Goal: Task Accomplishment & Management: Manage account settings

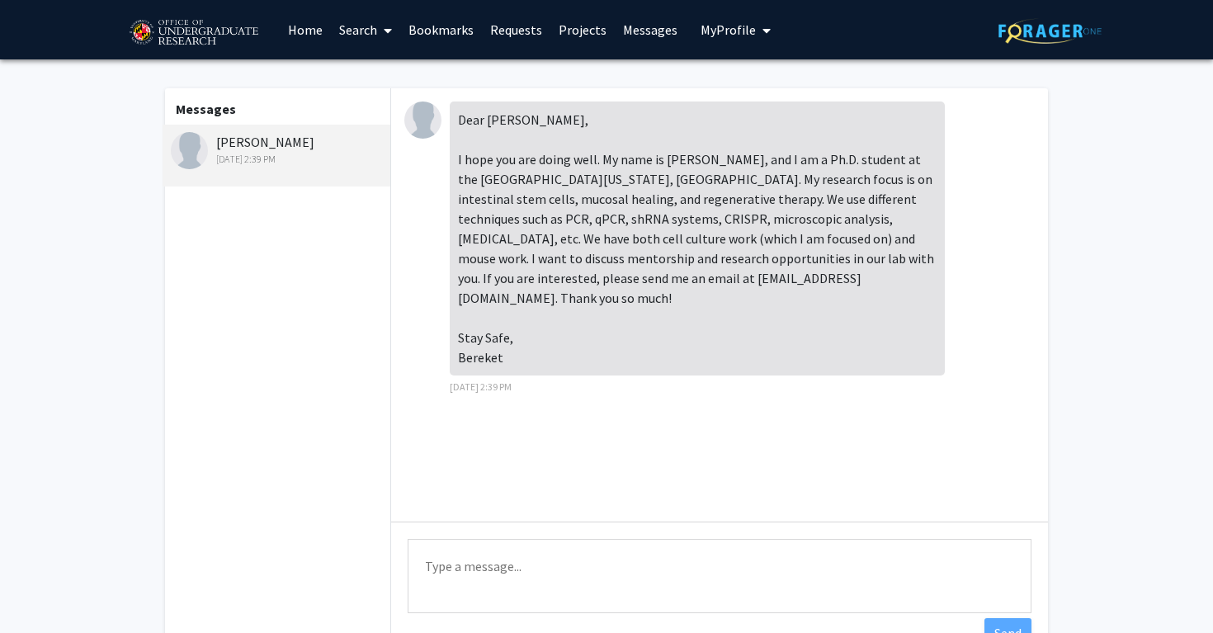
click at [705, 29] on span "My Profile" at bounding box center [728, 29] width 55 height 17
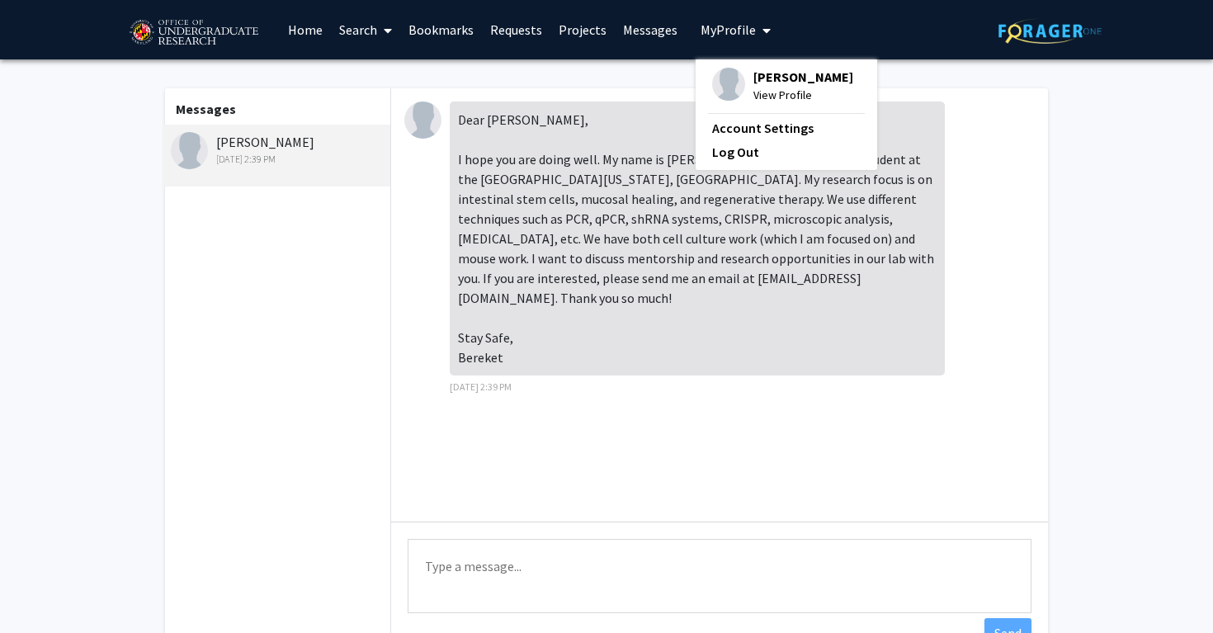
click at [753, 86] on span "[PERSON_NAME]" at bounding box center [803, 77] width 100 height 18
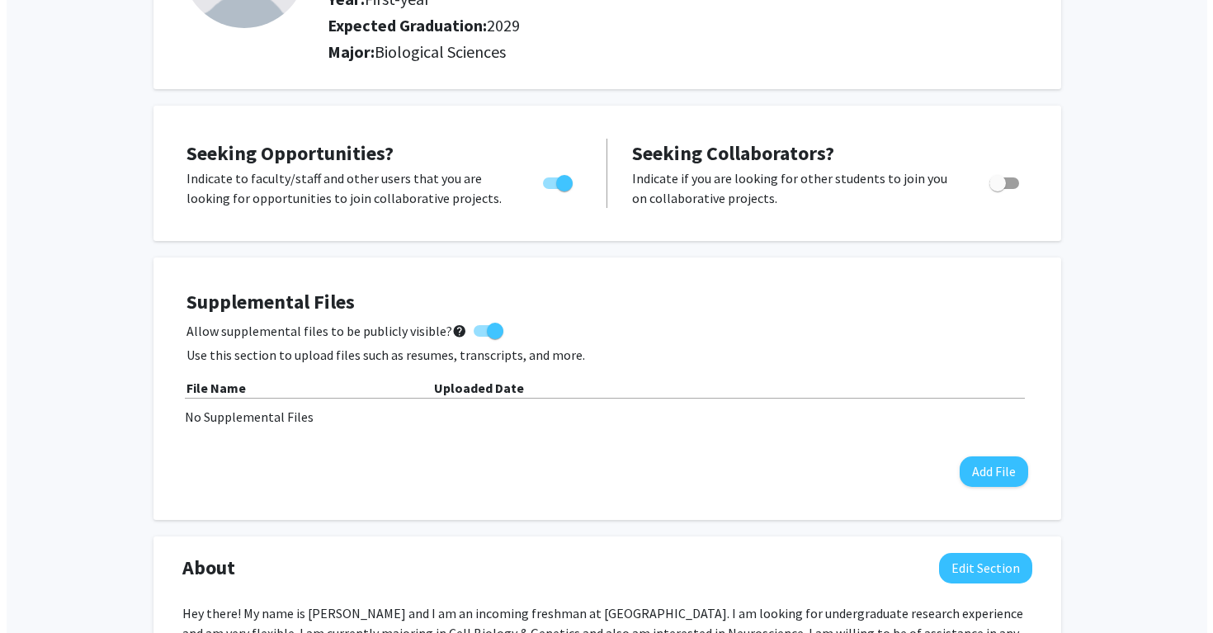
scroll to position [219, 0]
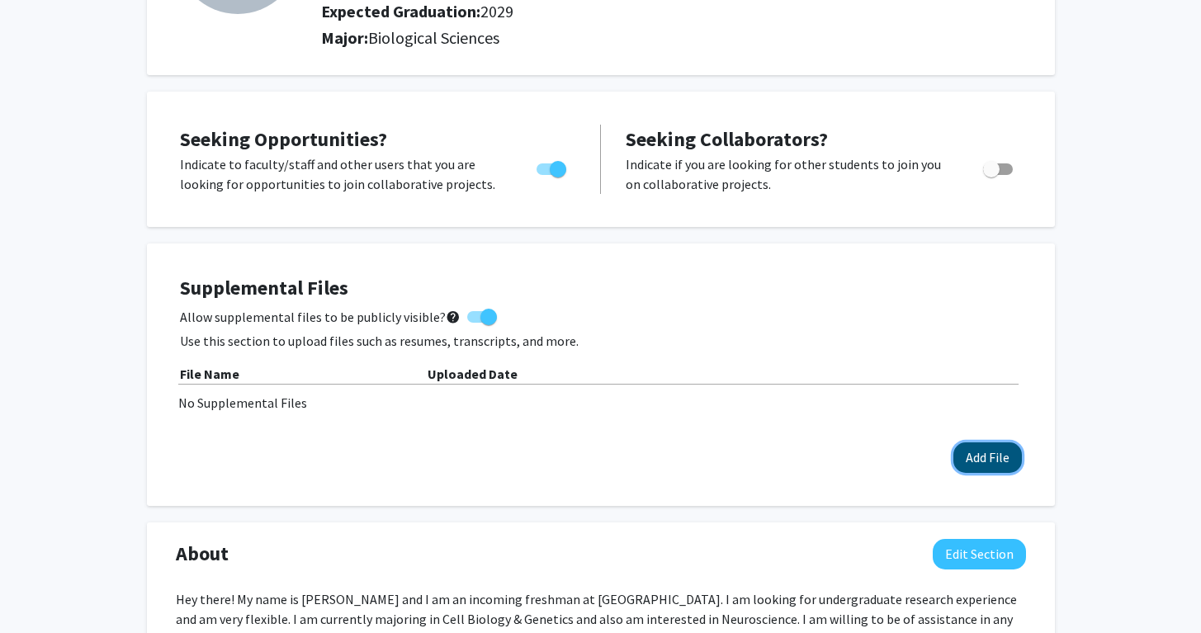
click at [978, 460] on button "Add File" at bounding box center [987, 457] width 68 height 31
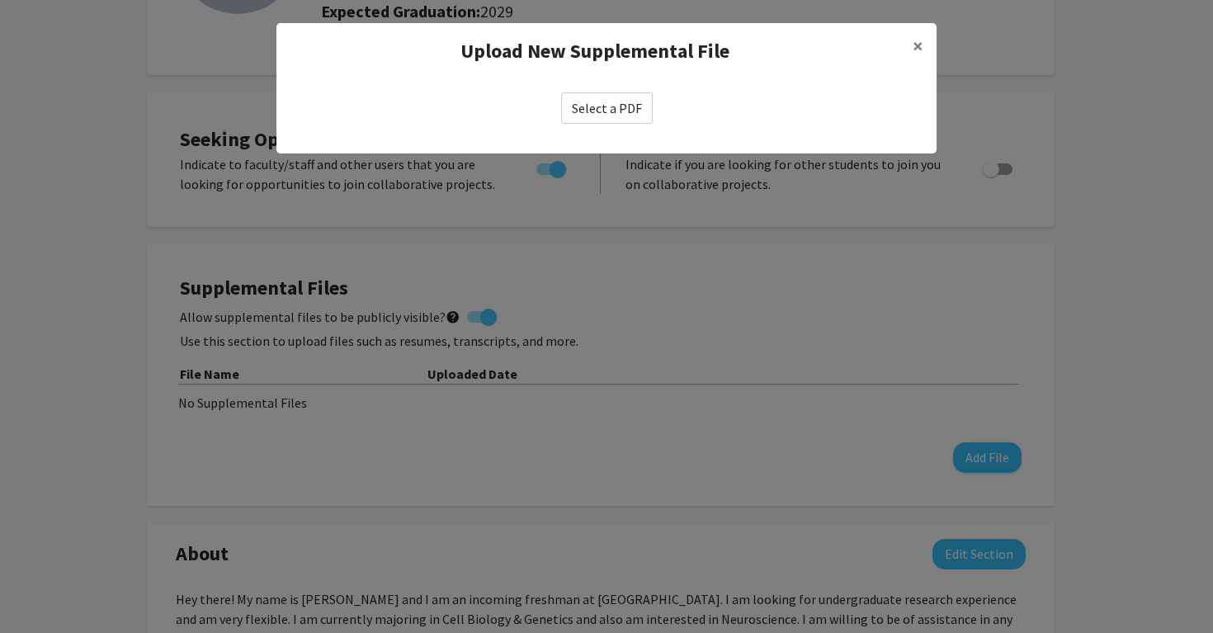
click at [603, 107] on label "Select a PDF" at bounding box center [607, 107] width 92 height 31
click at [0, 0] on input "Select a PDF" at bounding box center [0, 0] width 0 height 0
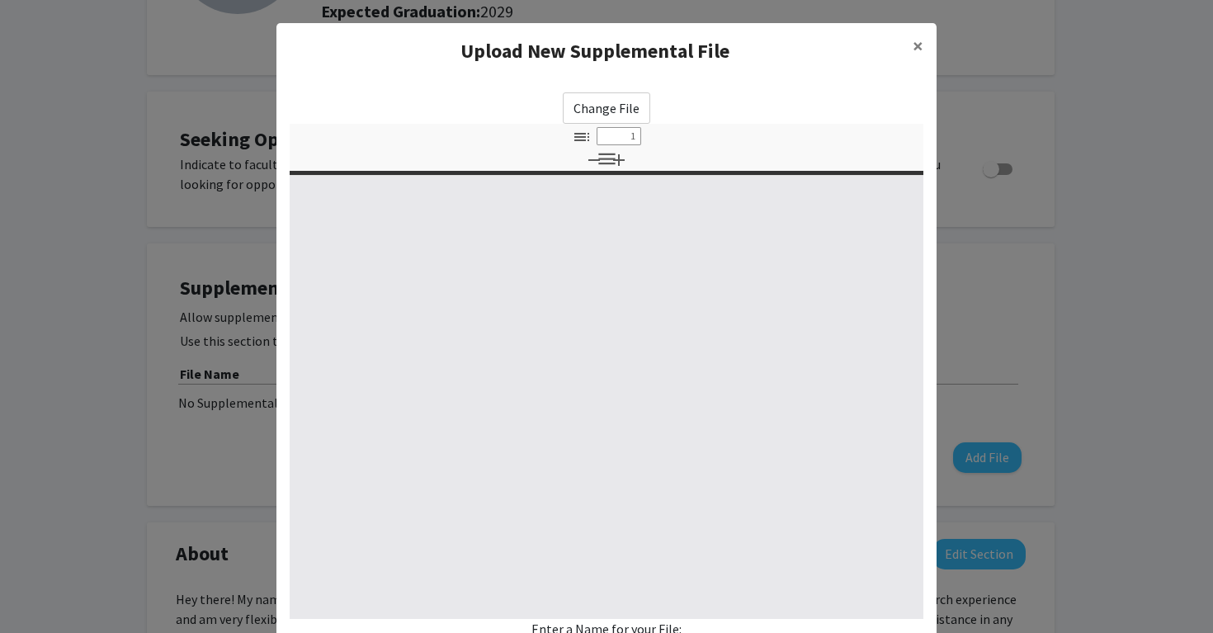
select select "custom"
type input "0"
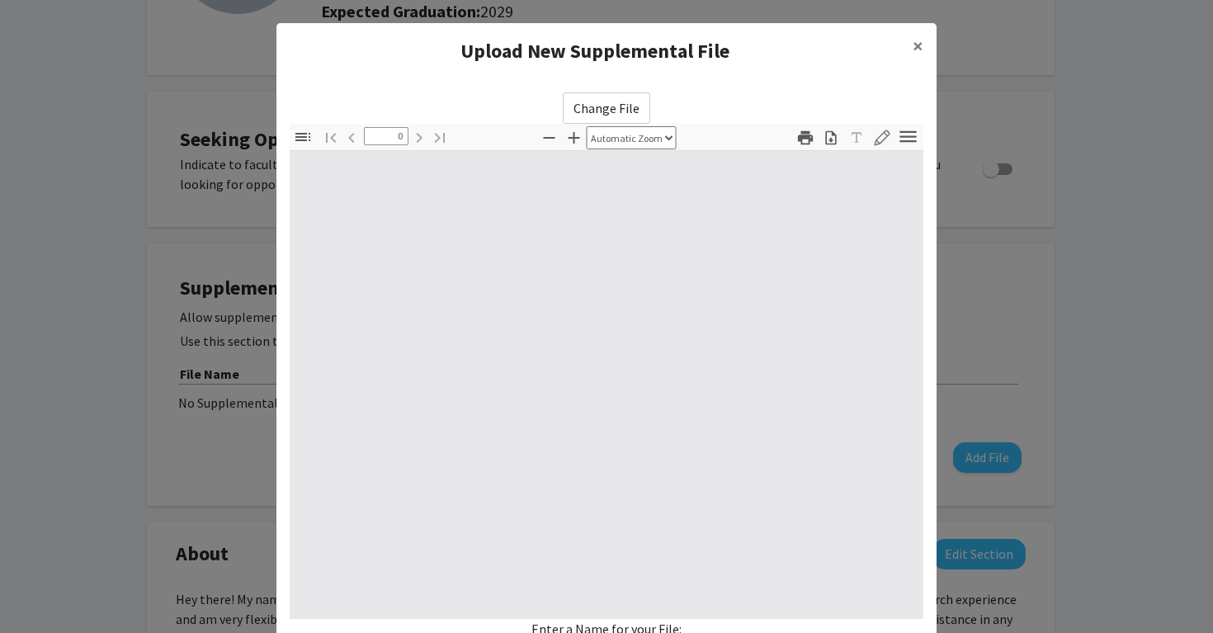
select select "custom"
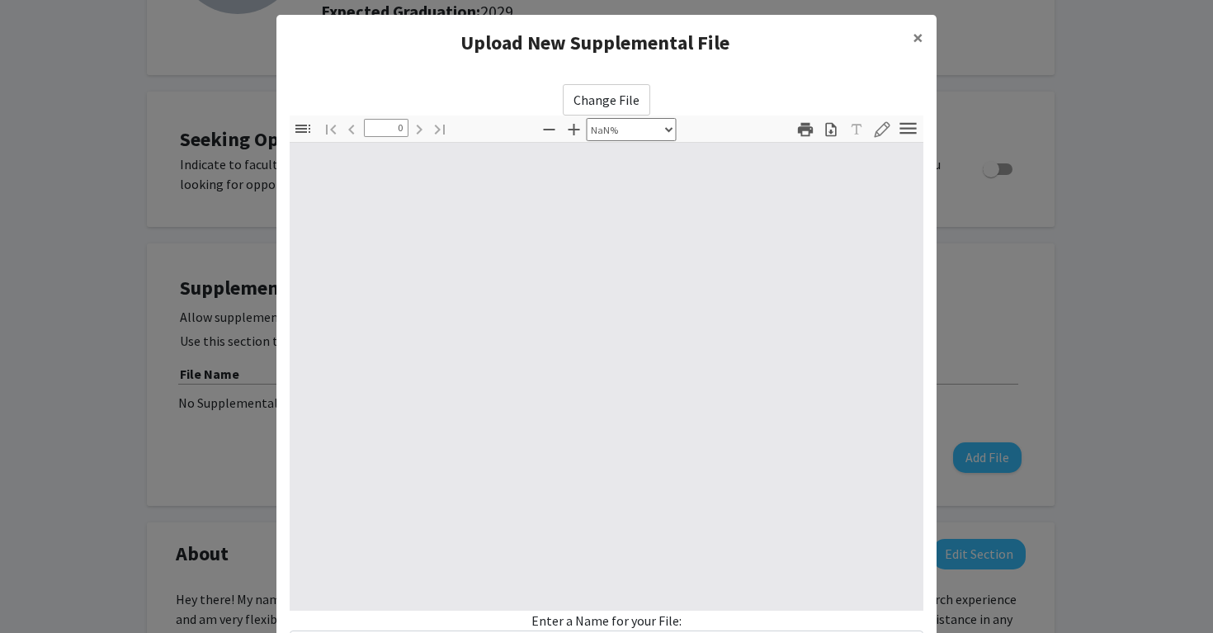
type input "1"
select select "auto"
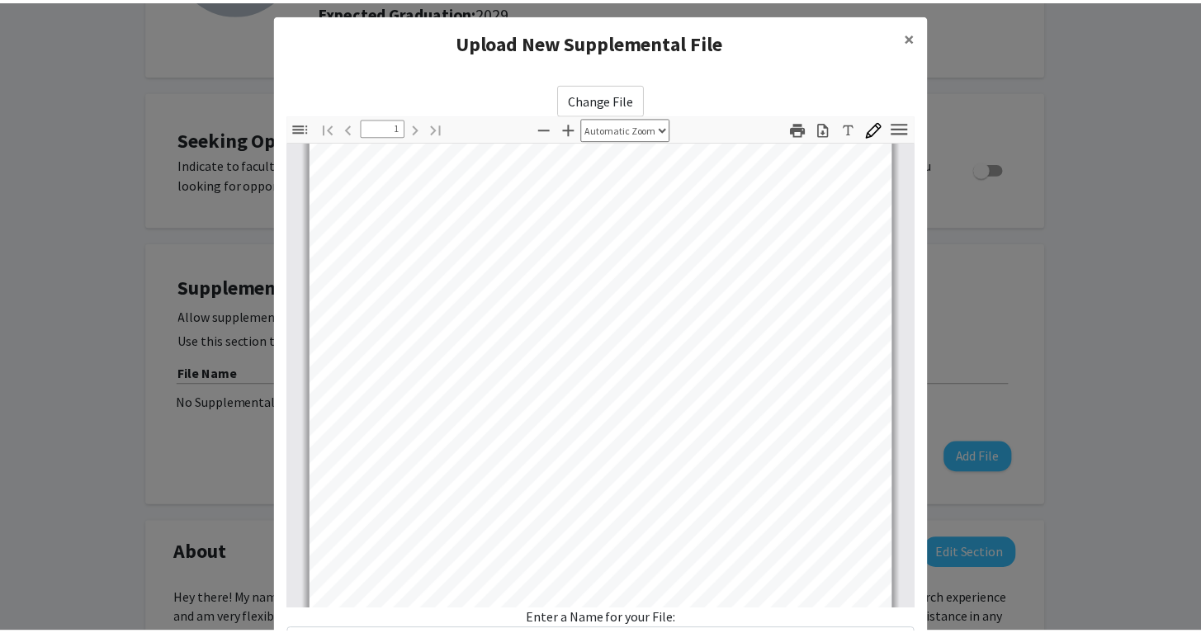
scroll to position [149, 0]
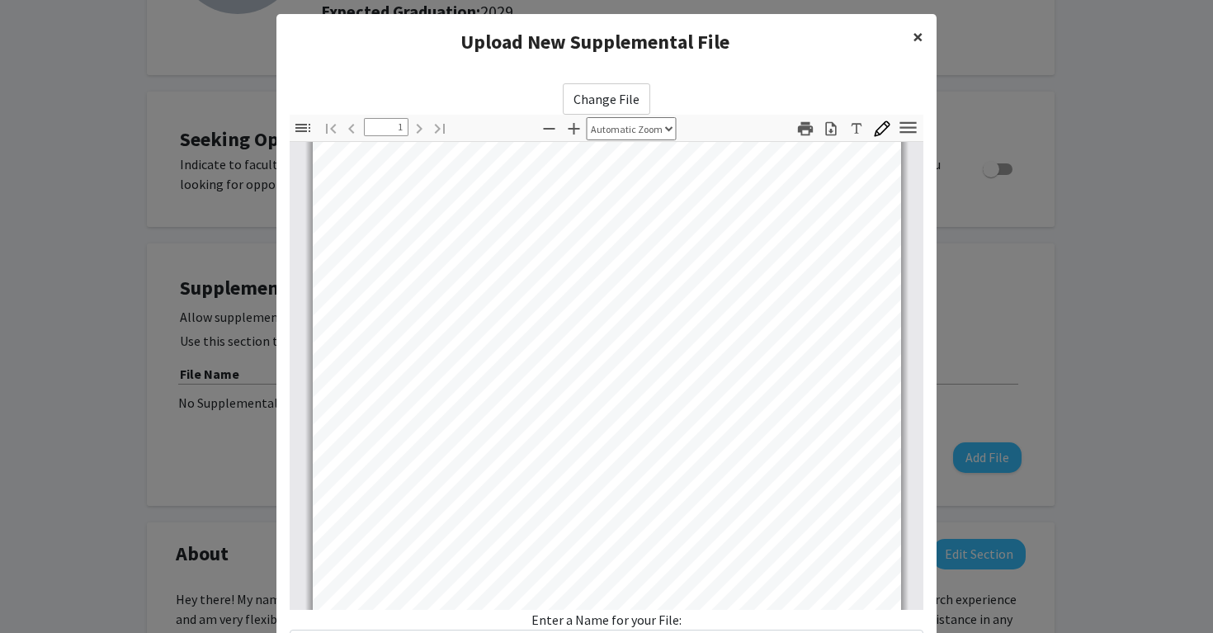
click at [906, 31] on button "×" at bounding box center [917, 37] width 37 height 46
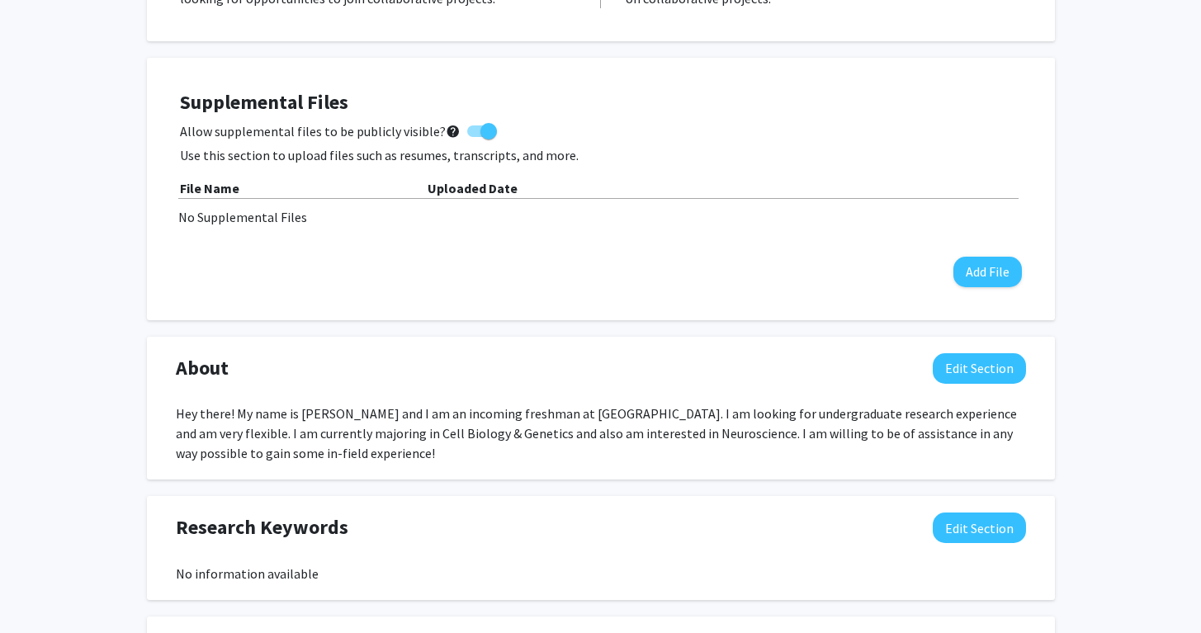
scroll to position [424, 0]
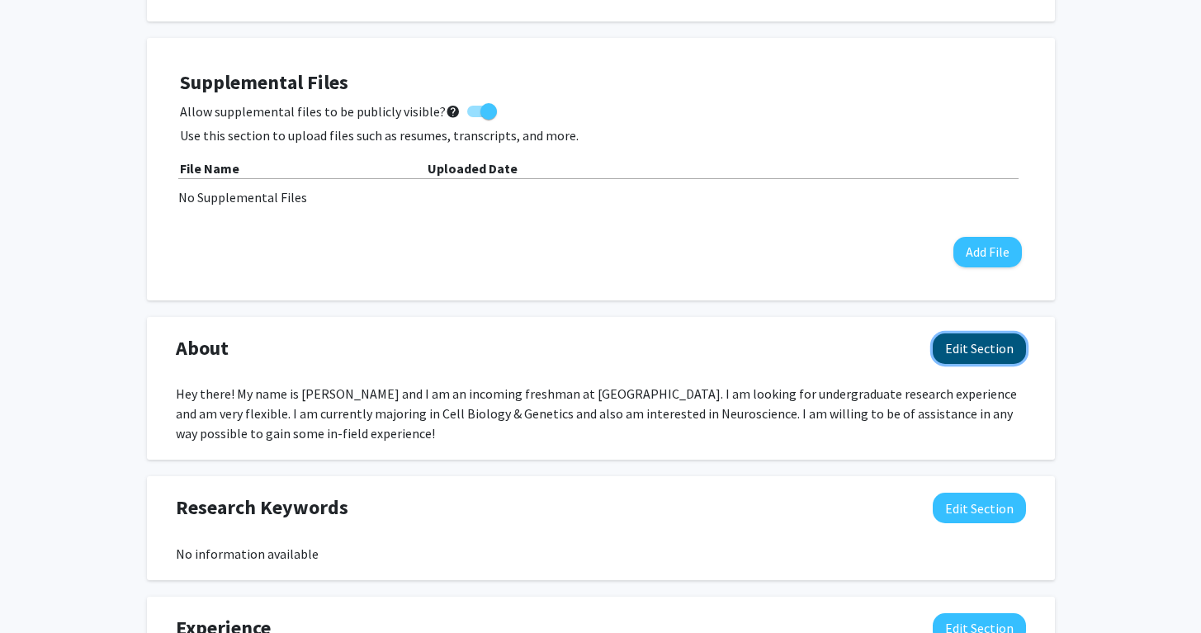
click at [961, 347] on button "Edit Section" at bounding box center [978, 348] width 93 height 31
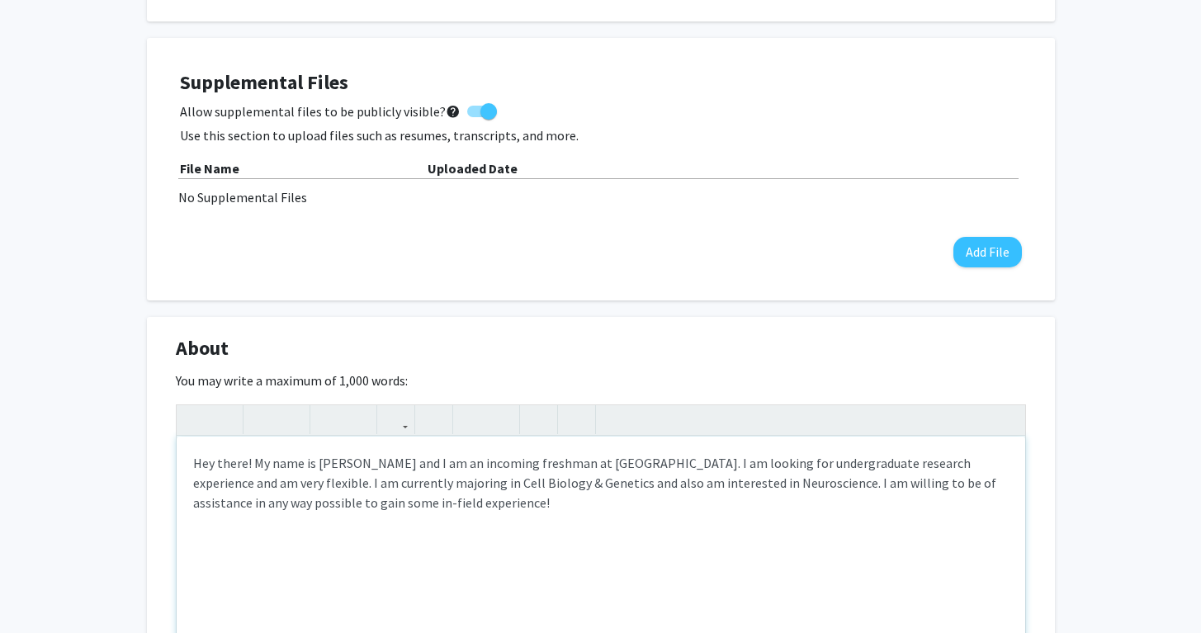
scroll to position [455, 0]
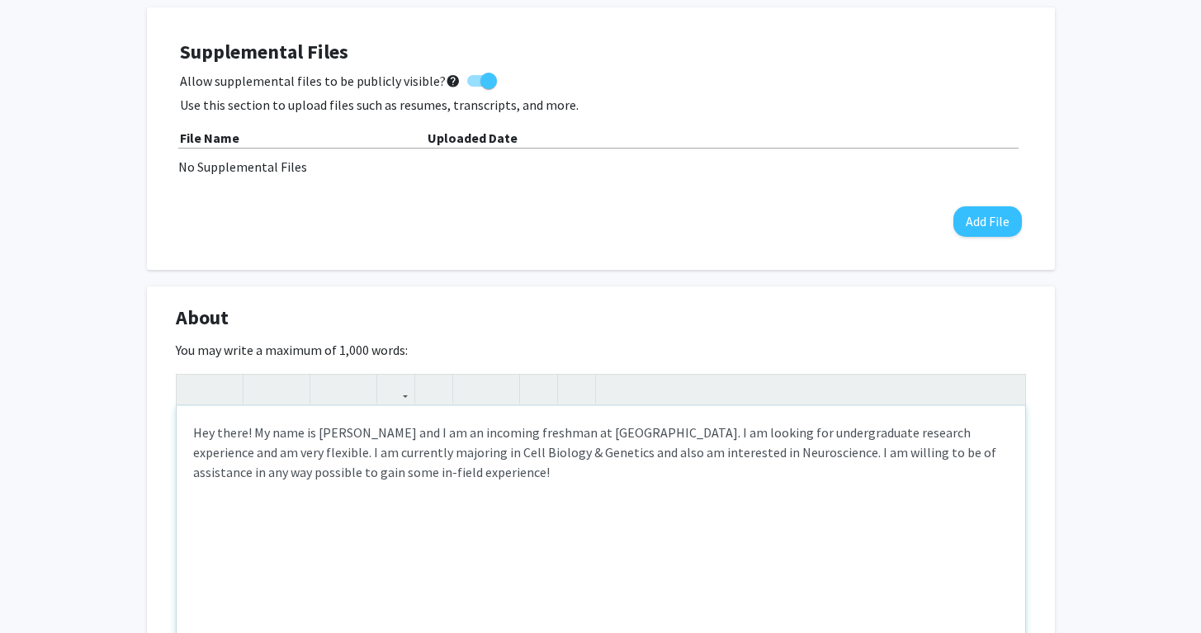
click at [568, 488] on div "Hey there! My name is [PERSON_NAME] and I am an incoming freshman at [GEOGRAPHI…" at bounding box center [601, 530] width 848 height 248
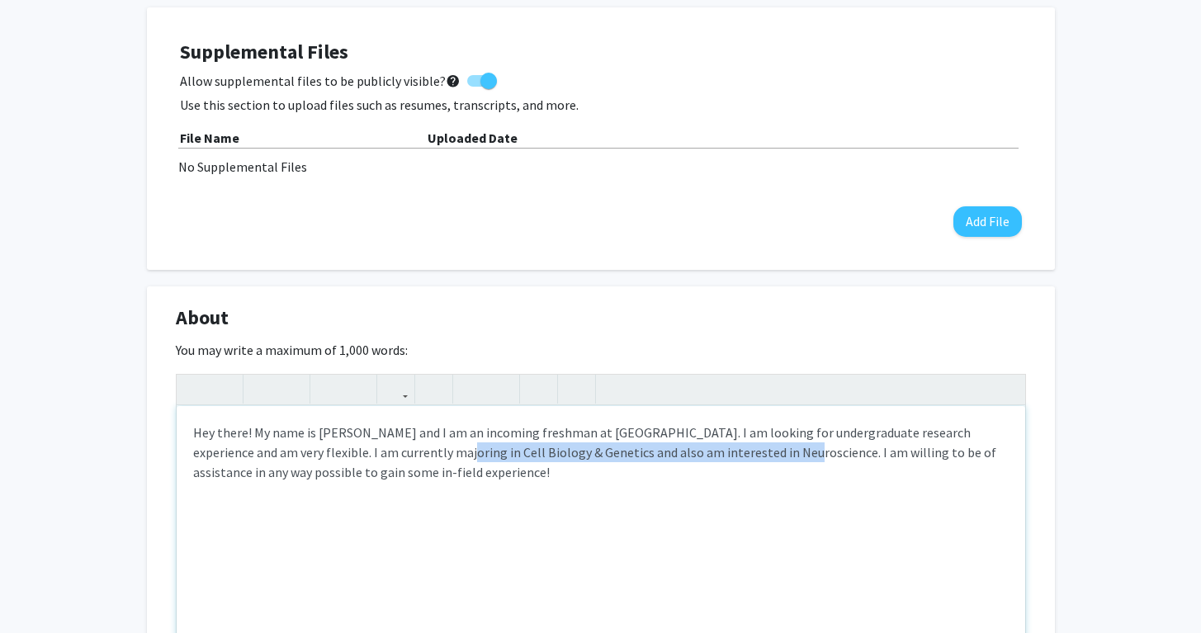
drag, startPoint x: 383, startPoint y: 451, endPoint x: 728, endPoint y: 449, distance: 344.9
click at [728, 449] on div "Hey there! My name is [PERSON_NAME] and I am an incoming freshman at [GEOGRAPHI…" at bounding box center [601, 530] width 848 height 248
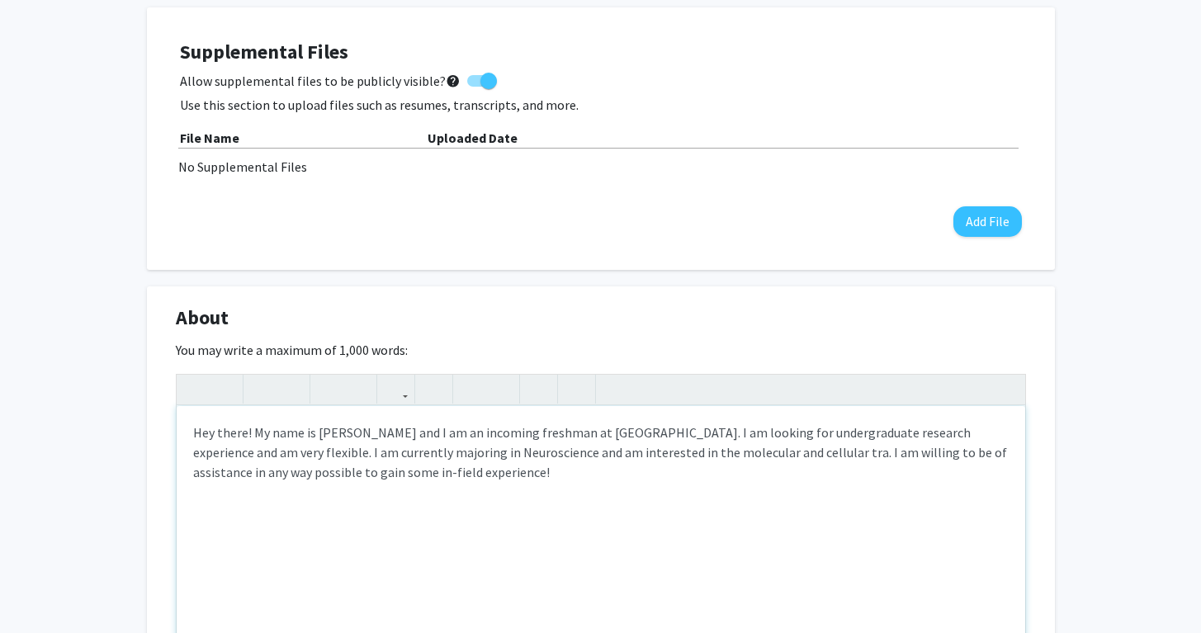
type textarea "Hey there! My name is [PERSON_NAME] and I am an incoming freshman at [GEOGRAPHI…"
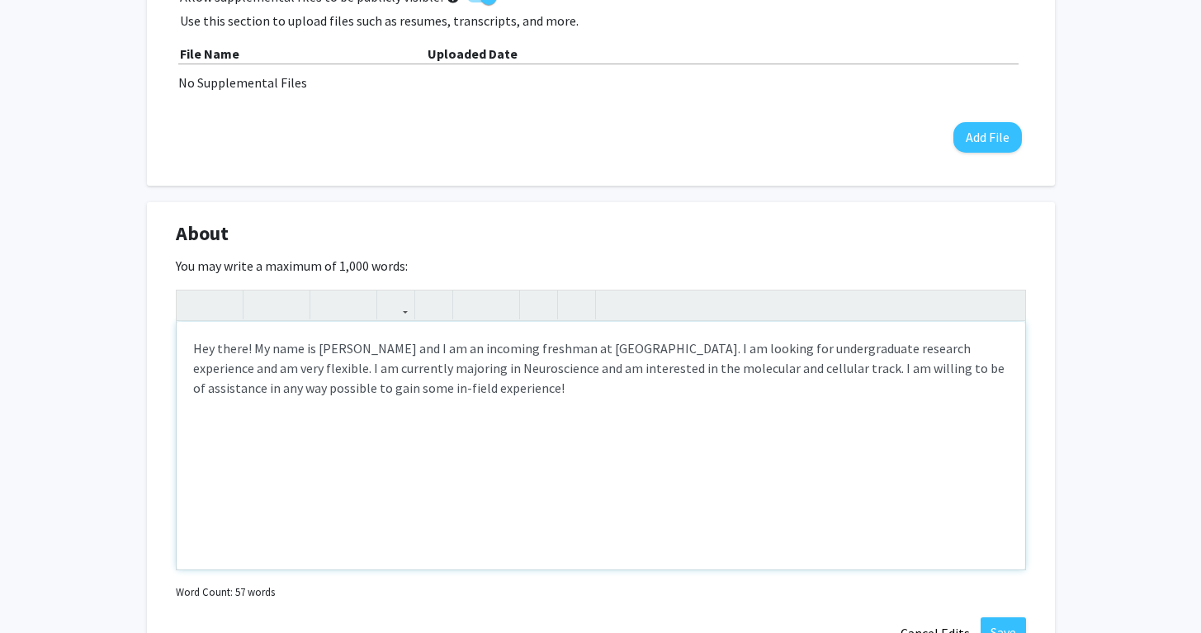
scroll to position [610, 0]
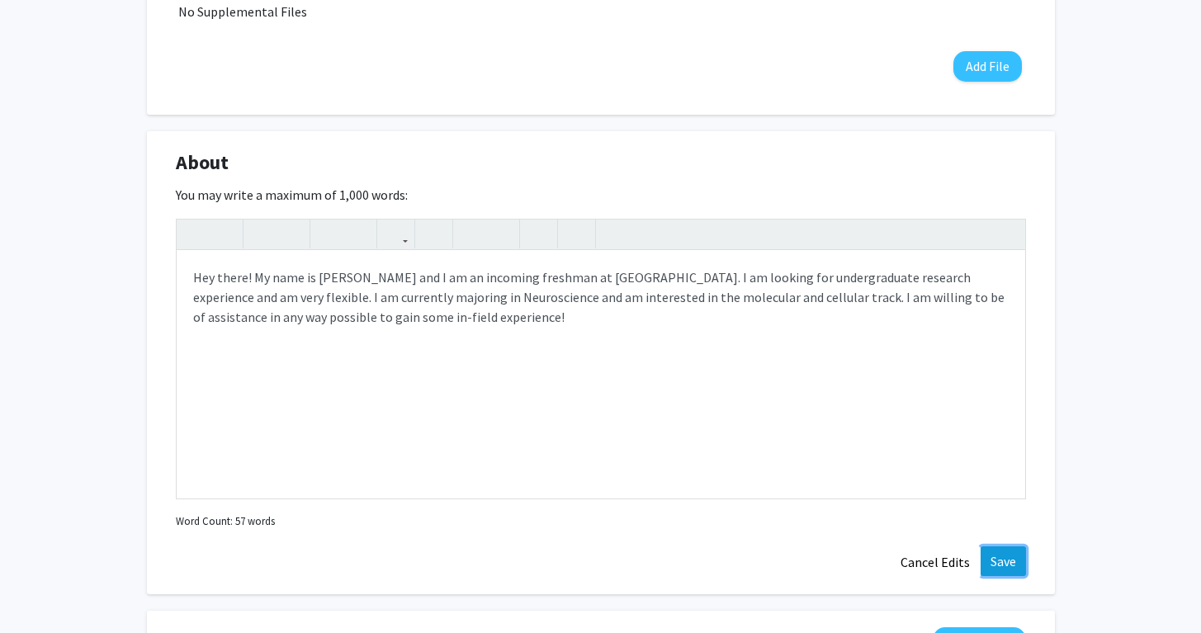
click at [1003, 565] on button "Save" at bounding box center [1002, 561] width 45 height 30
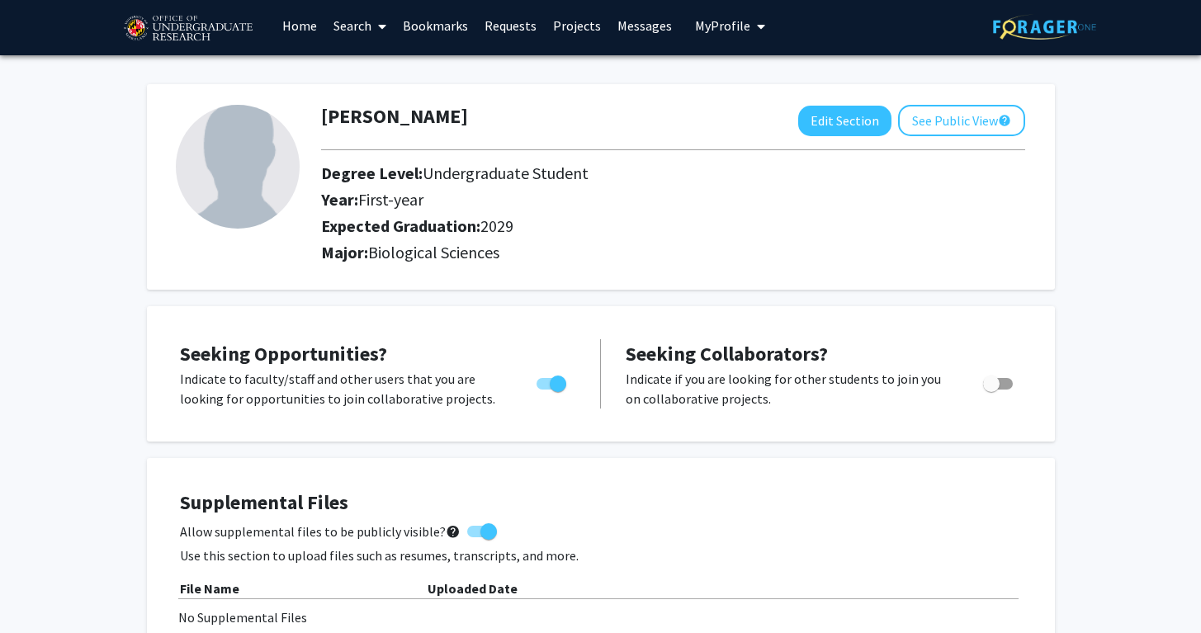
scroll to position [0, 0]
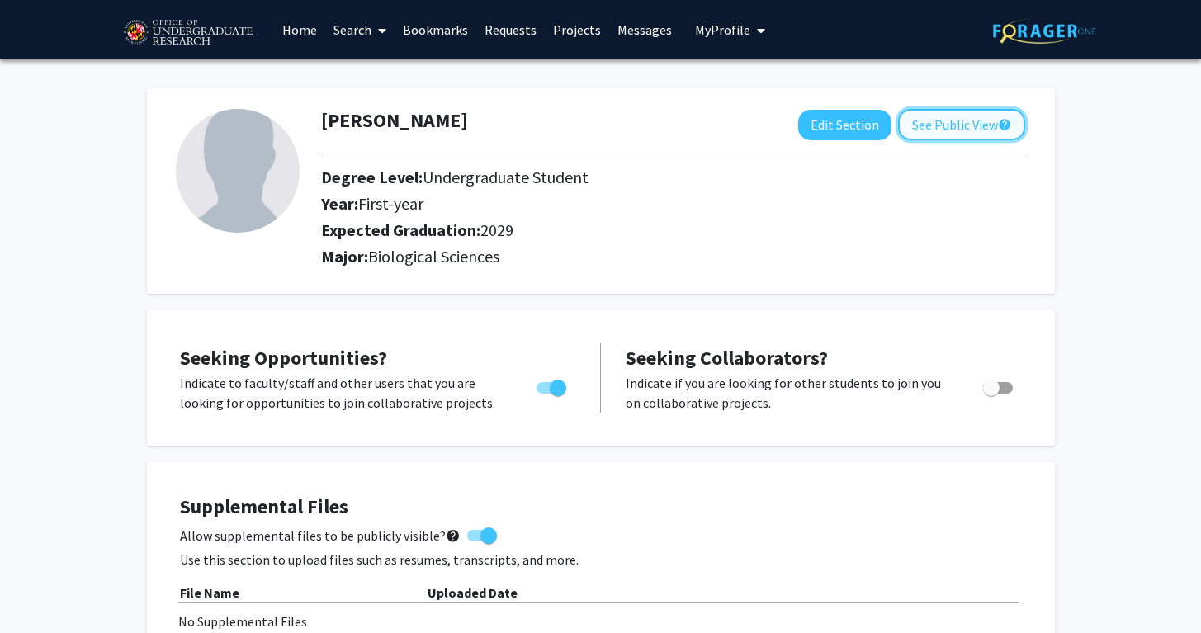
click at [961, 130] on button "See Public View help" at bounding box center [961, 124] width 127 height 31
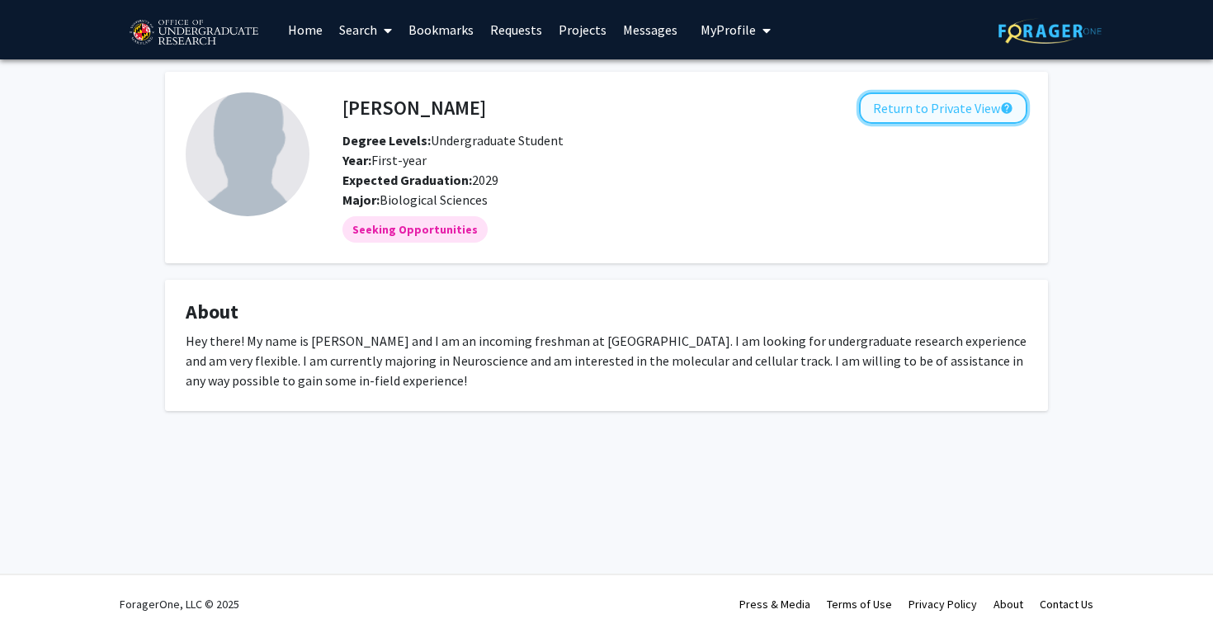
click at [952, 108] on button "Return to Private View help" at bounding box center [943, 107] width 168 height 31
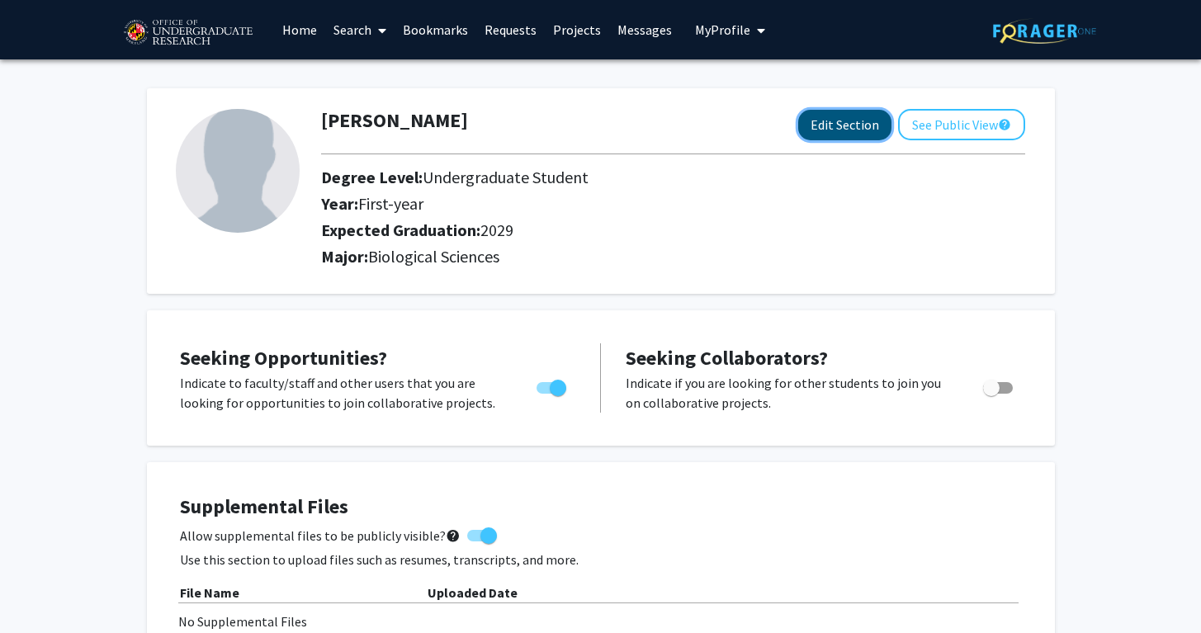
click at [830, 126] on button "Edit Section" at bounding box center [844, 125] width 93 height 31
select select "first-year"
select select "2029"
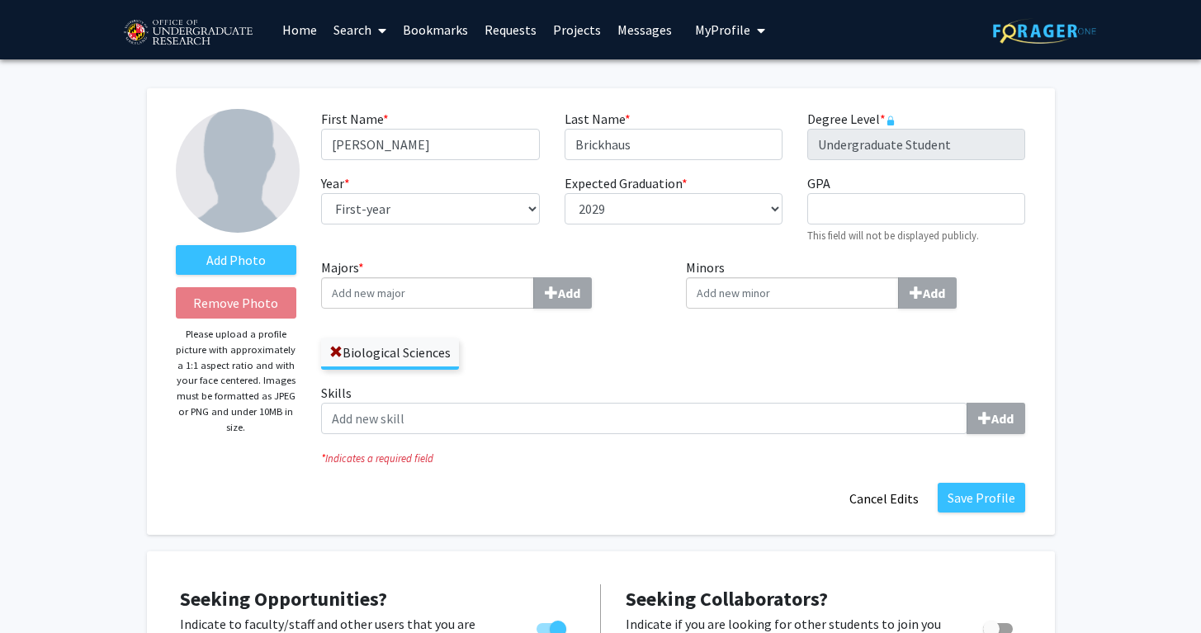
click at [448, 298] on input "Majors * Add" at bounding box center [427, 292] width 213 height 31
type input "n"
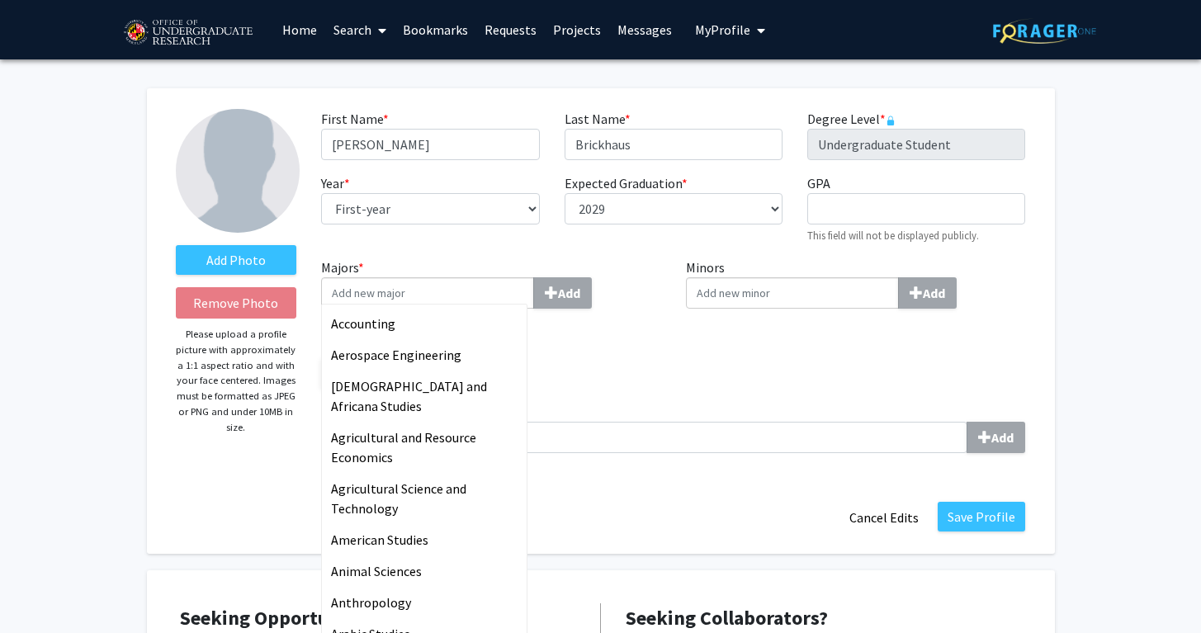
click at [750, 321] on div "Minors Add" at bounding box center [855, 329] width 365 height 144
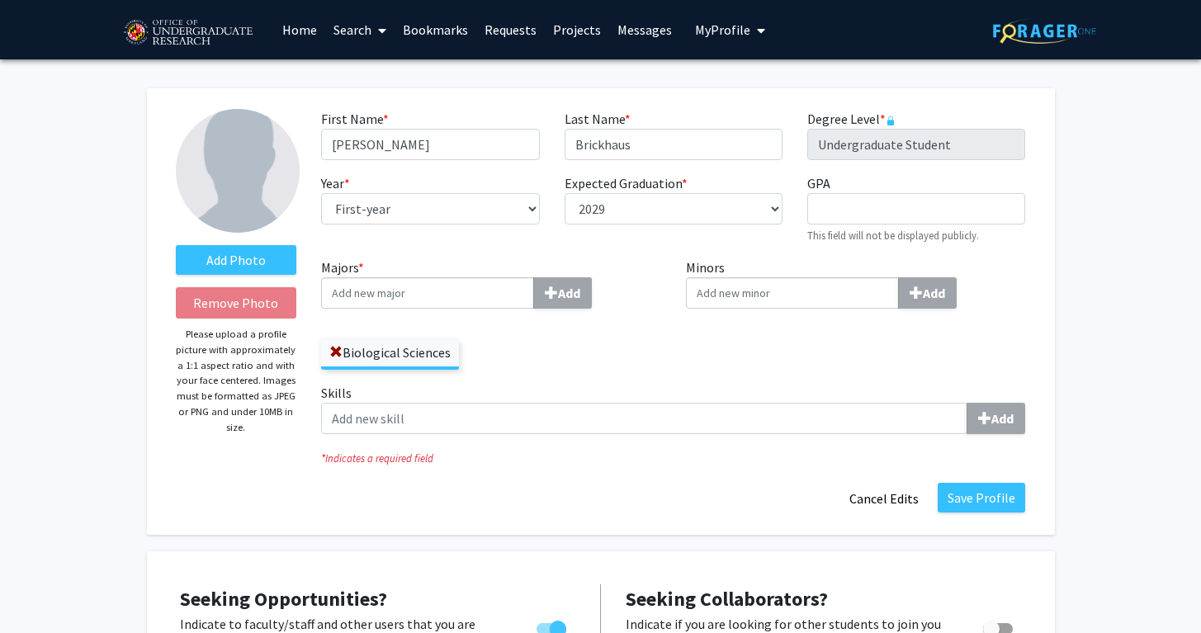
click at [371, 286] on input "Majors * Add" at bounding box center [427, 292] width 213 height 31
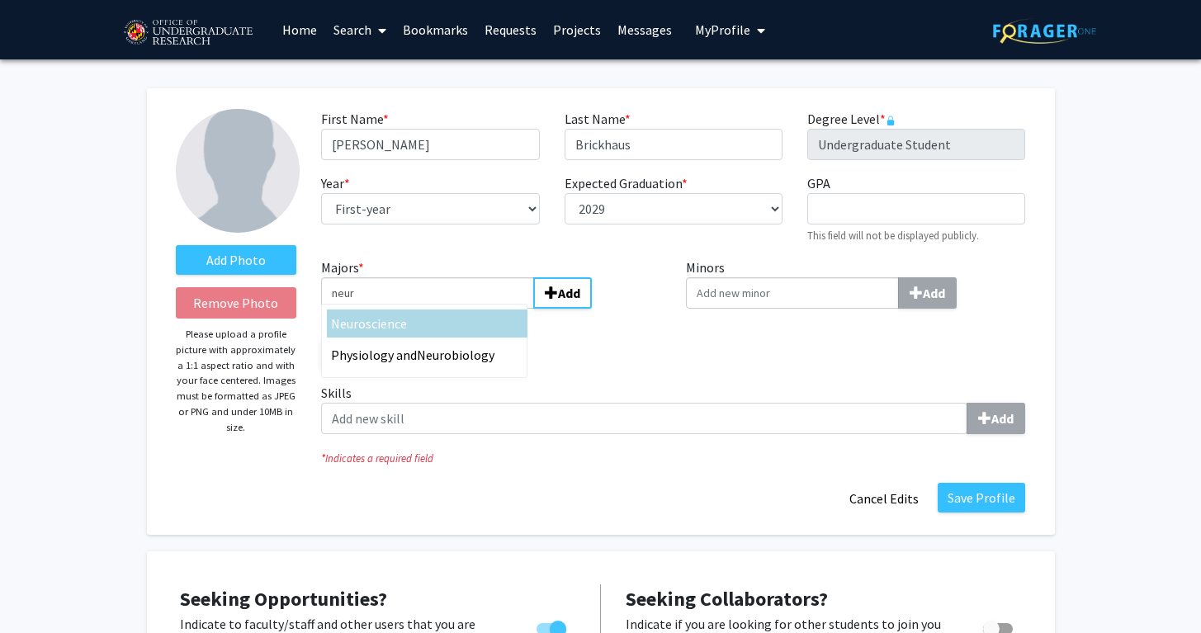
type input "neur"
click at [371, 324] on span "oscience" at bounding box center [382, 323] width 49 height 17
click at [371, 309] on input "neur" at bounding box center [427, 292] width 213 height 31
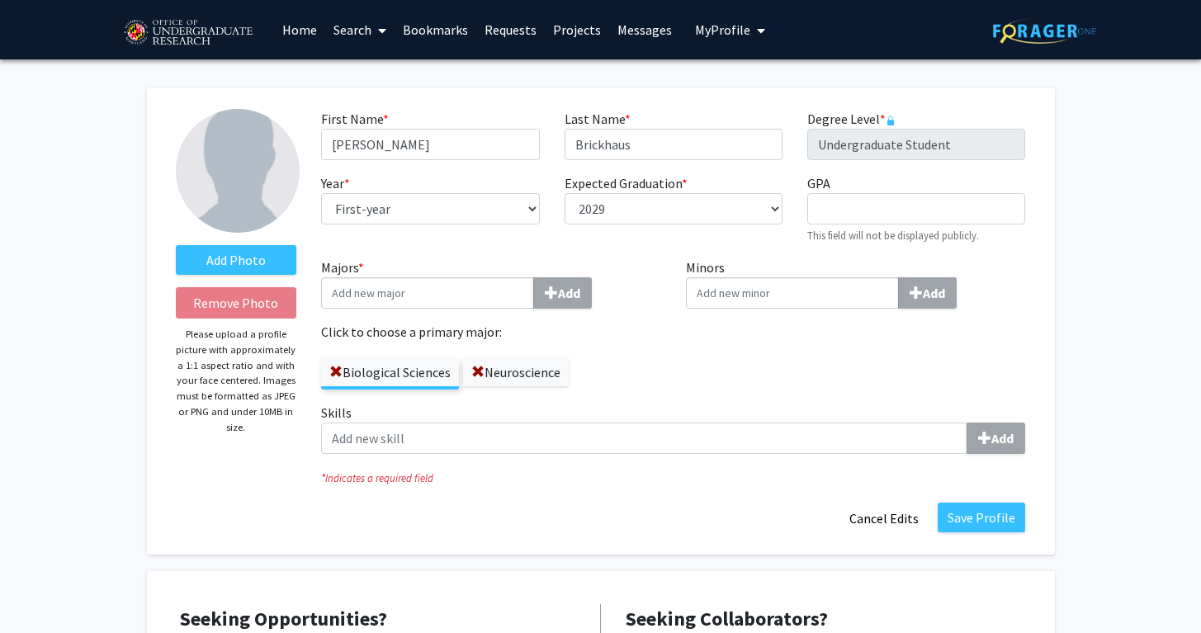
click at [394, 286] on input "Majors * Add" at bounding box center [427, 292] width 213 height 31
click at [512, 372] on label "Neuroscience" at bounding box center [516, 372] width 106 height 28
click at [0, 0] on input "Neuroscience" at bounding box center [0, 0] width 0 height 0
